Goal: Task Accomplishment & Management: Manage account settings

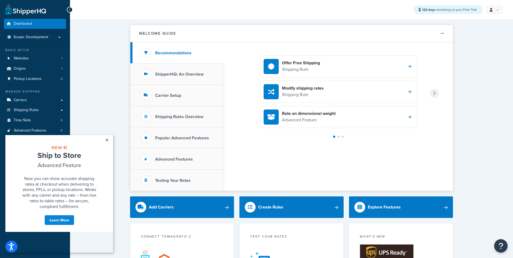
click at [497, 6] on link at bounding box center [495, 10] width 16 height 8
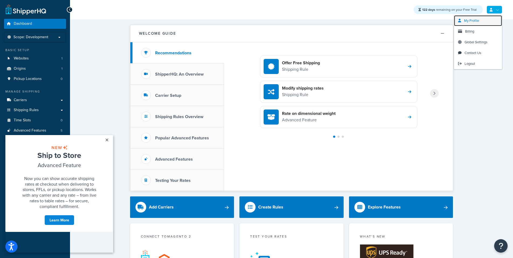
click at [476, 20] on span "My Profile" at bounding box center [471, 20] width 15 height 5
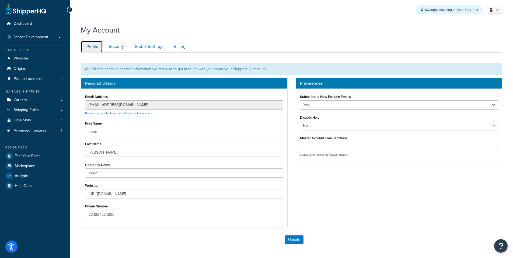
click at [90, 45] on link "Profile" at bounding box center [92, 47] width 22 height 12
click at [22, 58] on span "Websites" at bounding box center [21, 58] width 15 height 5
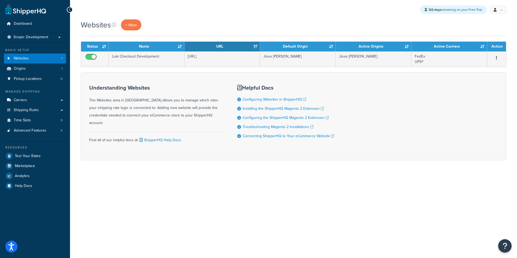
click at [160, 83] on div "Understanding Websites The Websites area in ShipperHQ allows you to manage whic…" at bounding box center [156, 116] width 135 height 71
click at [259, 28] on div "Websites + New" at bounding box center [294, 24] width 426 height 11
click at [134, 24] on span "+ New" at bounding box center [131, 25] width 12 height 6
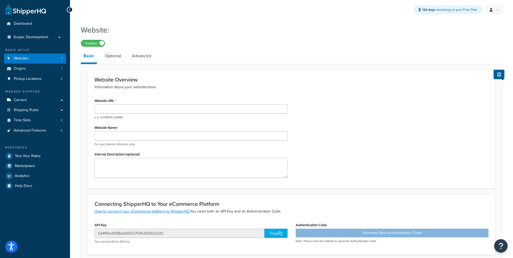
click at [106, 56] on link "Optional" at bounding box center [113, 56] width 22 height 13
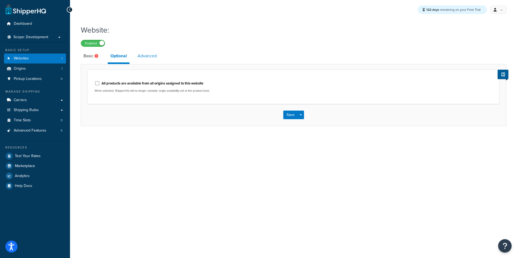
click at [143, 57] on link "Advanced" at bounding box center [147, 56] width 25 height 13
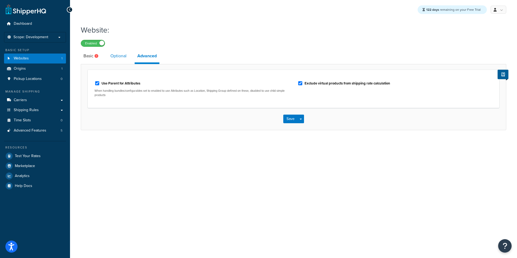
click at [114, 59] on link "Optional" at bounding box center [119, 56] width 22 height 13
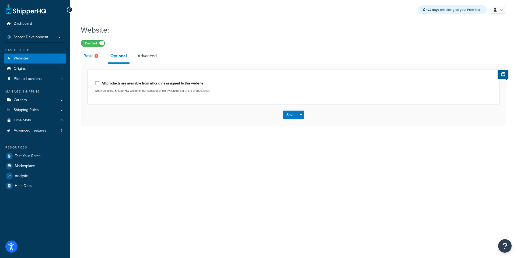
click at [86, 61] on link "Basic" at bounding box center [92, 56] width 22 height 13
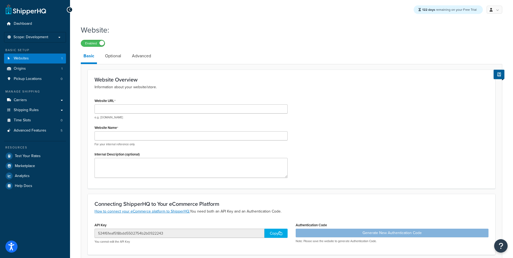
click at [445, 37] on div "Website: Enabled" at bounding box center [292, 34] width 422 height 25
drag, startPoint x: 283, startPoint y: 41, endPoint x: 245, endPoint y: 49, distance: 38.4
click at [270, 47] on div "Enabled" at bounding box center [292, 43] width 422 height 8
click at [40, 38] on span "Scope: Development" at bounding box center [30, 37] width 35 height 5
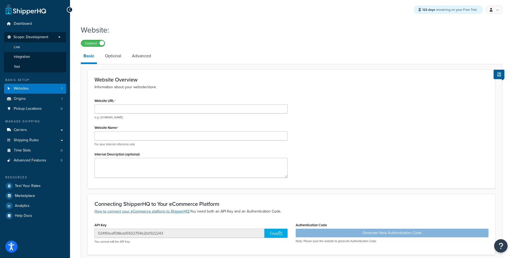
click at [19, 50] on li "Live" at bounding box center [35, 47] width 62 height 10
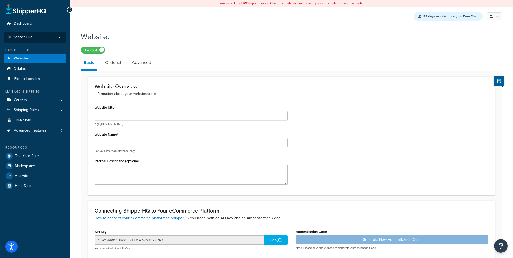
click at [214, 45] on div "Website: Enabled" at bounding box center [292, 41] width 422 height 25
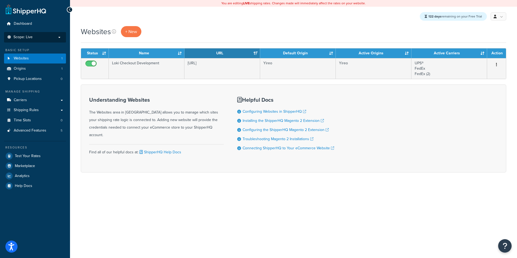
click at [21, 34] on li "Scope: Live Development Integration Test" at bounding box center [35, 37] width 62 height 11
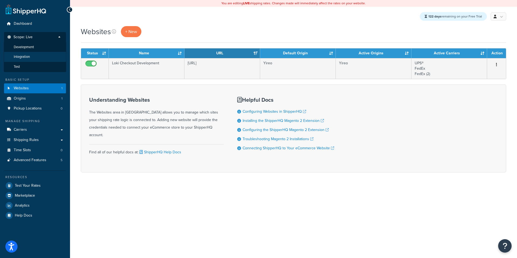
click at [20, 56] on span "Integration" at bounding box center [22, 57] width 16 height 5
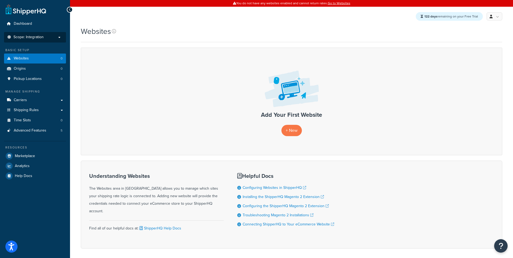
click at [27, 37] on span "Scope: Integration" at bounding box center [28, 37] width 30 height 5
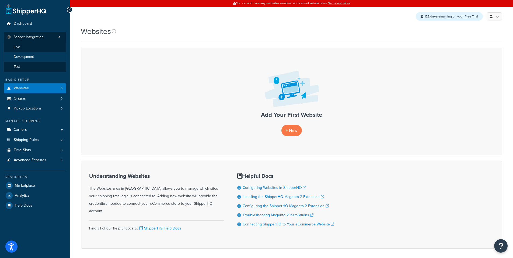
click at [25, 57] on span "Development" at bounding box center [24, 57] width 20 height 5
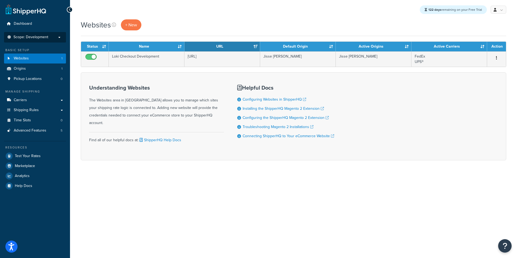
click at [26, 38] on span "Scope: Development" at bounding box center [30, 37] width 35 height 5
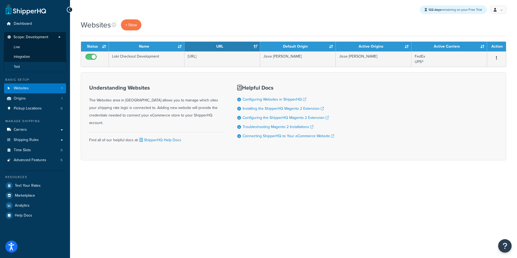
click at [23, 67] on li "Test" at bounding box center [35, 67] width 62 height 10
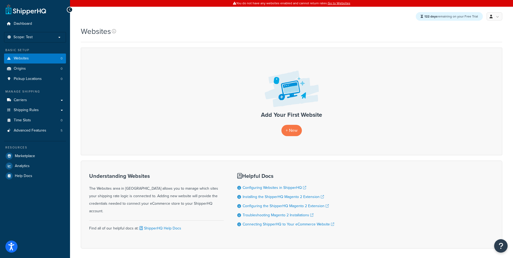
click at [145, 64] on div "Add Your First Website + New" at bounding box center [292, 101] width 422 height 107
click at [27, 35] on span "Scope: Test" at bounding box center [22, 37] width 19 height 5
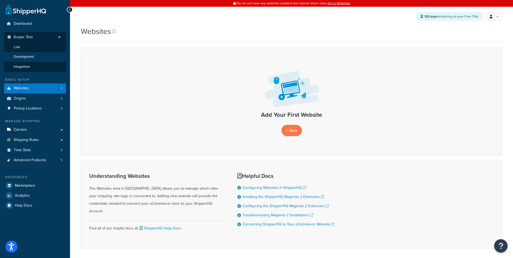
click at [29, 57] on span "Development" at bounding box center [24, 57] width 20 height 5
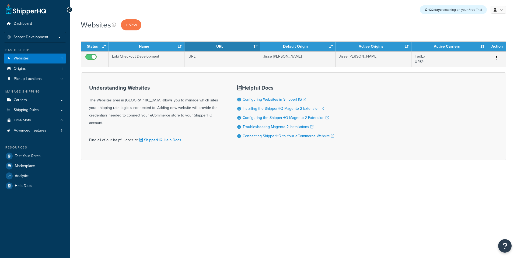
click at [28, 37] on span "Scope: Development" at bounding box center [30, 37] width 35 height 5
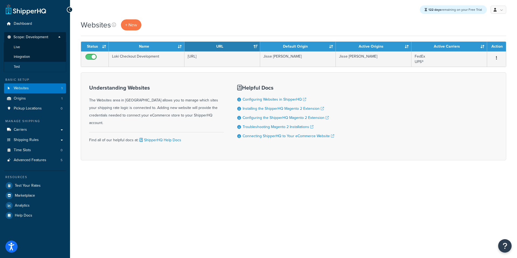
click at [25, 66] on li "Test" at bounding box center [35, 67] width 62 height 10
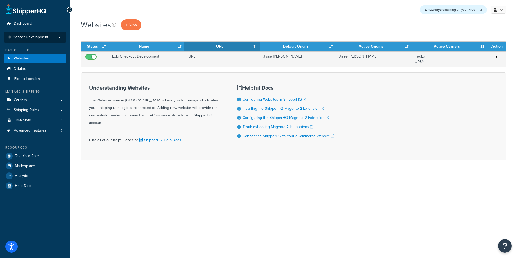
click at [26, 36] on span "Scope: Development" at bounding box center [30, 37] width 35 height 5
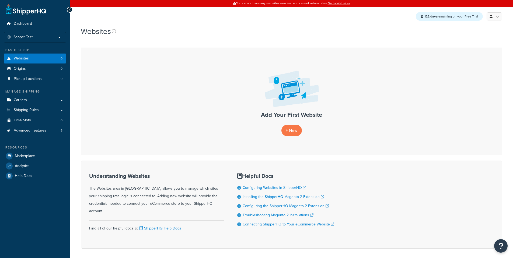
click at [29, 39] on span "Scope: Test" at bounding box center [22, 37] width 19 height 5
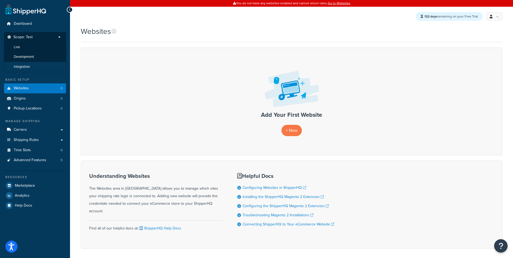
click at [24, 65] on span "Integration" at bounding box center [22, 67] width 16 height 5
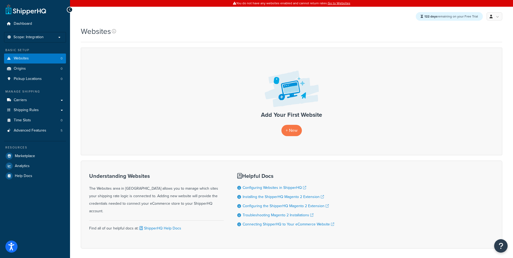
click at [227, 61] on div "Add Your First Website + New" at bounding box center [292, 101] width 422 height 107
click at [38, 37] on span "Scope: Integration" at bounding box center [28, 37] width 30 height 5
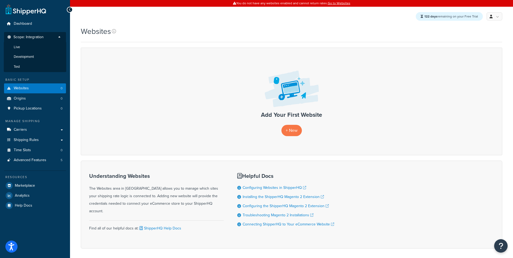
click at [120, 78] on div "Add Your First Website + New" at bounding box center [292, 101] width 422 height 107
click at [42, 47] on li "Live" at bounding box center [35, 47] width 62 height 10
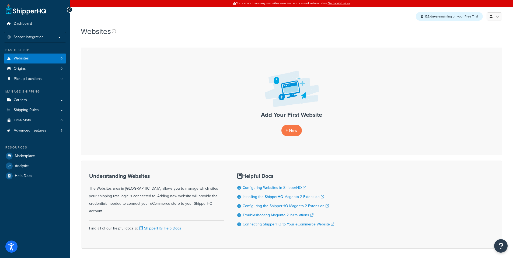
click at [204, 24] on div "122 days remaining on your Free Trial My Profile Billing Global Settings Contac…" at bounding box center [291, 16] width 443 height 19
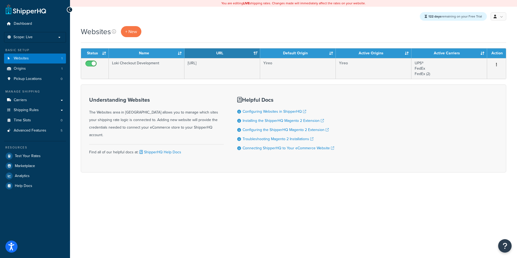
click at [403, 30] on div "Websites + New" at bounding box center [294, 31] width 426 height 11
drag, startPoint x: 310, startPoint y: 27, endPoint x: 450, endPoint y: 22, distance: 139.6
click at [311, 27] on div "Websites + New" at bounding box center [294, 31] width 426 height 11
click at [190, 18] on div "122 days remaining on your Free Trial My Profile Billing Global Settings Contac…" at bounding box center [293, 16] width 447 height 19
click at [34, 35] on p "Scope: Live" at bounding box center [34, 37] width 57 height 5
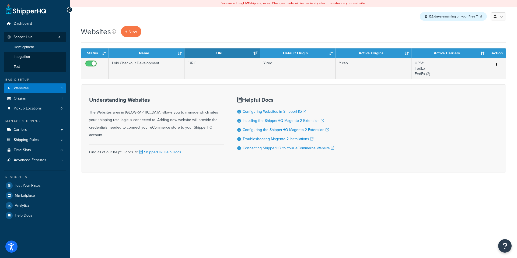
click at [28, 46] on span "Development" at bounding box center [24, 47] width 20 height 5
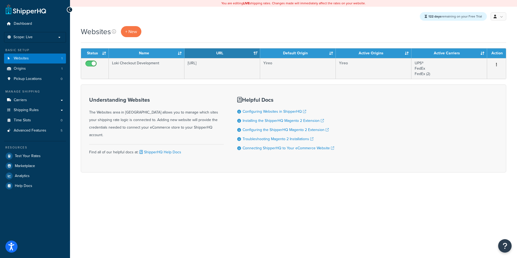
click at [157, 26] on div "122 days remaining on your Free Trial My Profile Billing Global Settings Contac…" at bounding box center [293, 16] width 447 height 19
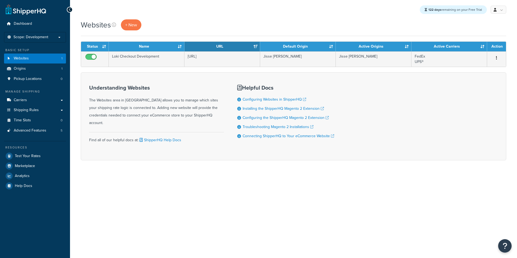
click at [206, 24] on div "Websites + New" at bounding box center [294, 24] width 426 height 11
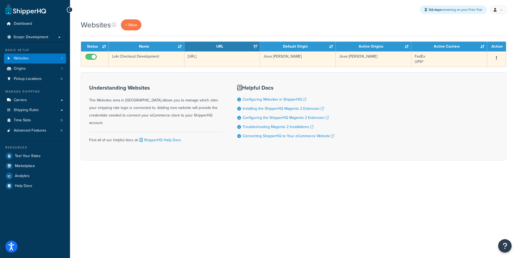
click at [495, 53] on td "Edit Duplicate [GEOGRAPHIC_DATA]" at bounding box center [496, 58] width 19 height 15
click at [496, 60] on button "button" at bounding box center [497, 58] width 8 height 9
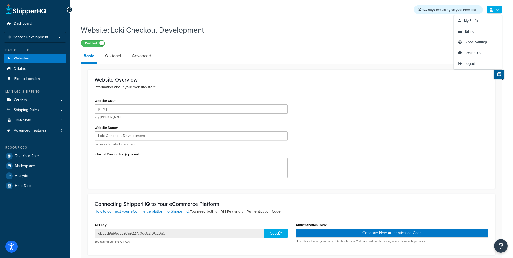
click at [495, 13] on link at bounding box center [495, 10] width 16 height 8
click at [472, 22] on span "My Profile" at bounding box center [471, 20] width 15 height 5
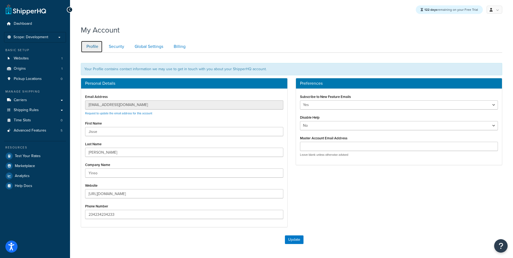
click at [87, 46] on link "Profile" at bounding box center [92, 47] width 22 height 12
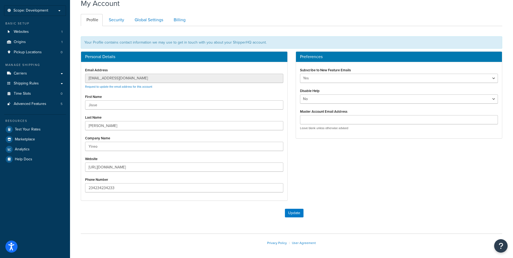
scroll to position [15, 0]
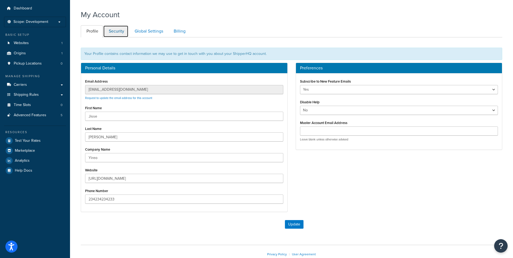
click at [120, 37] on link "Security" at bounding box center [115, 31] width 25 height 12
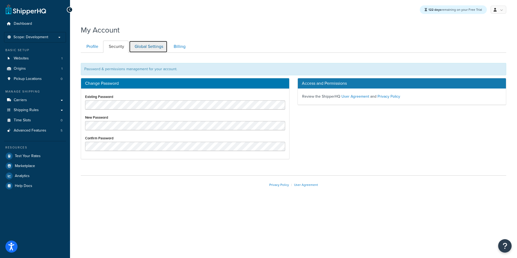
click at [145, 46] on link "Global Settings" at bounding box center [148, 47] width 39 height 12
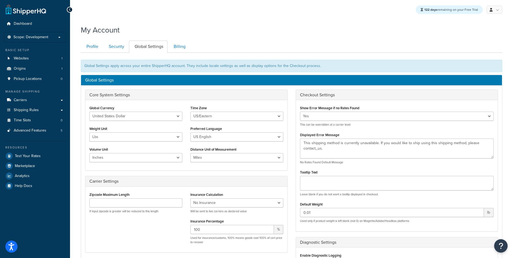
click at [214, 55] on div "Global Settings apply across your entire ShipperHQ account. They include locale…" at bounding box center [292, 208] width 422 height 311
click at [180, 47] on link "Billing" at bounding box center [179, 47] width 22 height 12
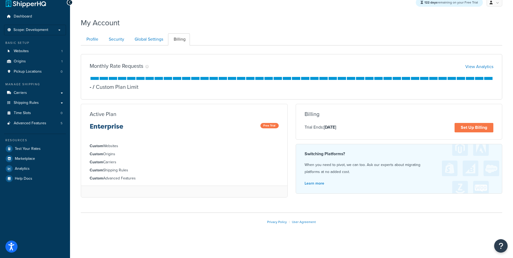
click at [150, 128] on div "Enterprise Free Trial" at bounding box center [184, 128] width 189 height 11
click at [158, 125] on div "Enterprise Free Trial" at bounding box center [184, 128] width 189 height 11
click at [33, 178] on link "Help Docs" at bounding box center [35, 179] width 62 height 10
click at [208, 55] on div "Monthly Rate Requests View Analytics - / Custom Plan Limit" at bounding box center [292, 77] width 422 height 46
click at [22, 49] on span "Websites" at bounding box center [21, 51] width 15 height 5
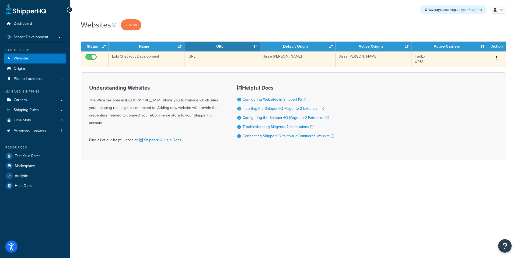
click at [207, 57] on td "[URL]" at bounding box center [223, 58] width 76 height 15
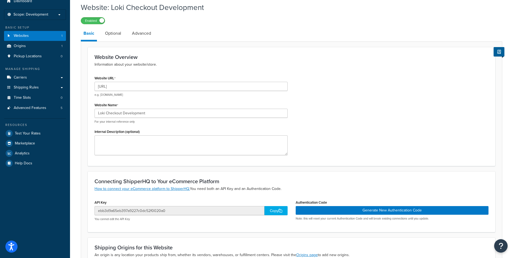
scroll to position [65, 0]
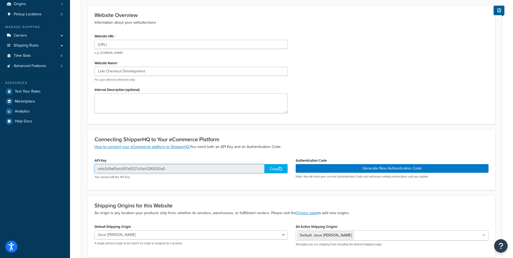
click at [156, 172] on input "ebb3d9a65eb397a9227c0dc52f0020a0" at bounding box center [180, 168] width 170 height 9
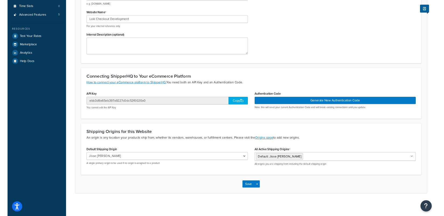
scroll to position [81, 0]
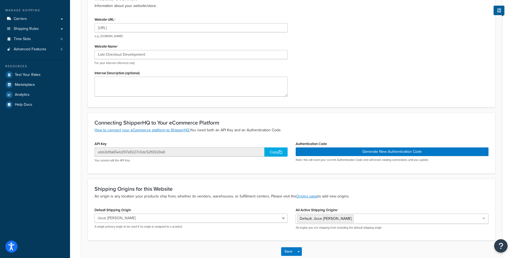
click at [361, 169] on div "Connecting ShipperHQ to Your eCommerce Platform How to connect your eCommerce p…" at bounding box center [292, 143] width 408 height 61
click at [324, 23] on div "Website URL [URL] e.g. [DOMAIN_NAME] Website Name Loki Checkout Development For…" at bounding box center [292, 58] width 402 height 85
